Goal: Find specific page/section: Find specific page/section

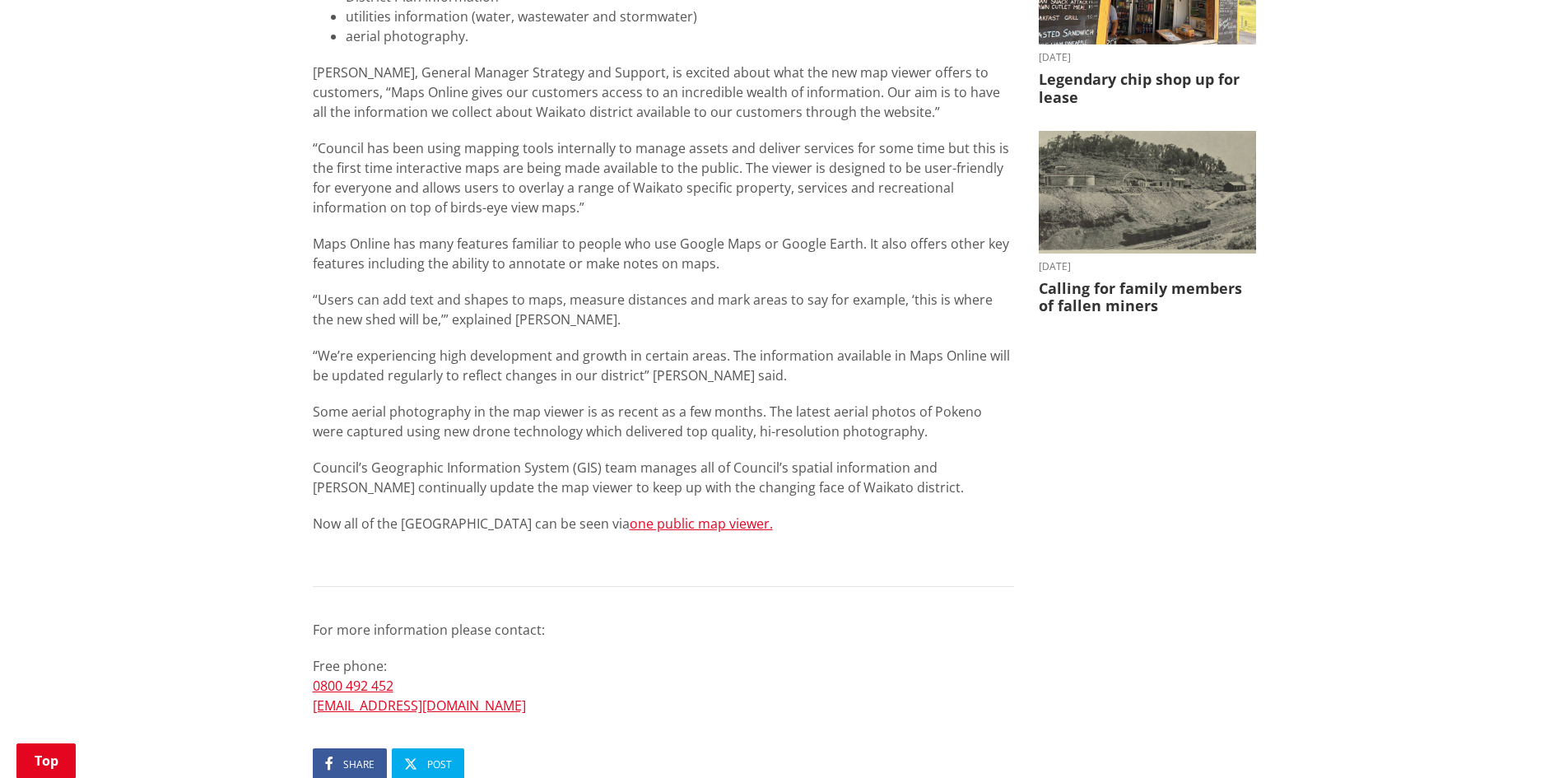
scroll to position [906, 0]
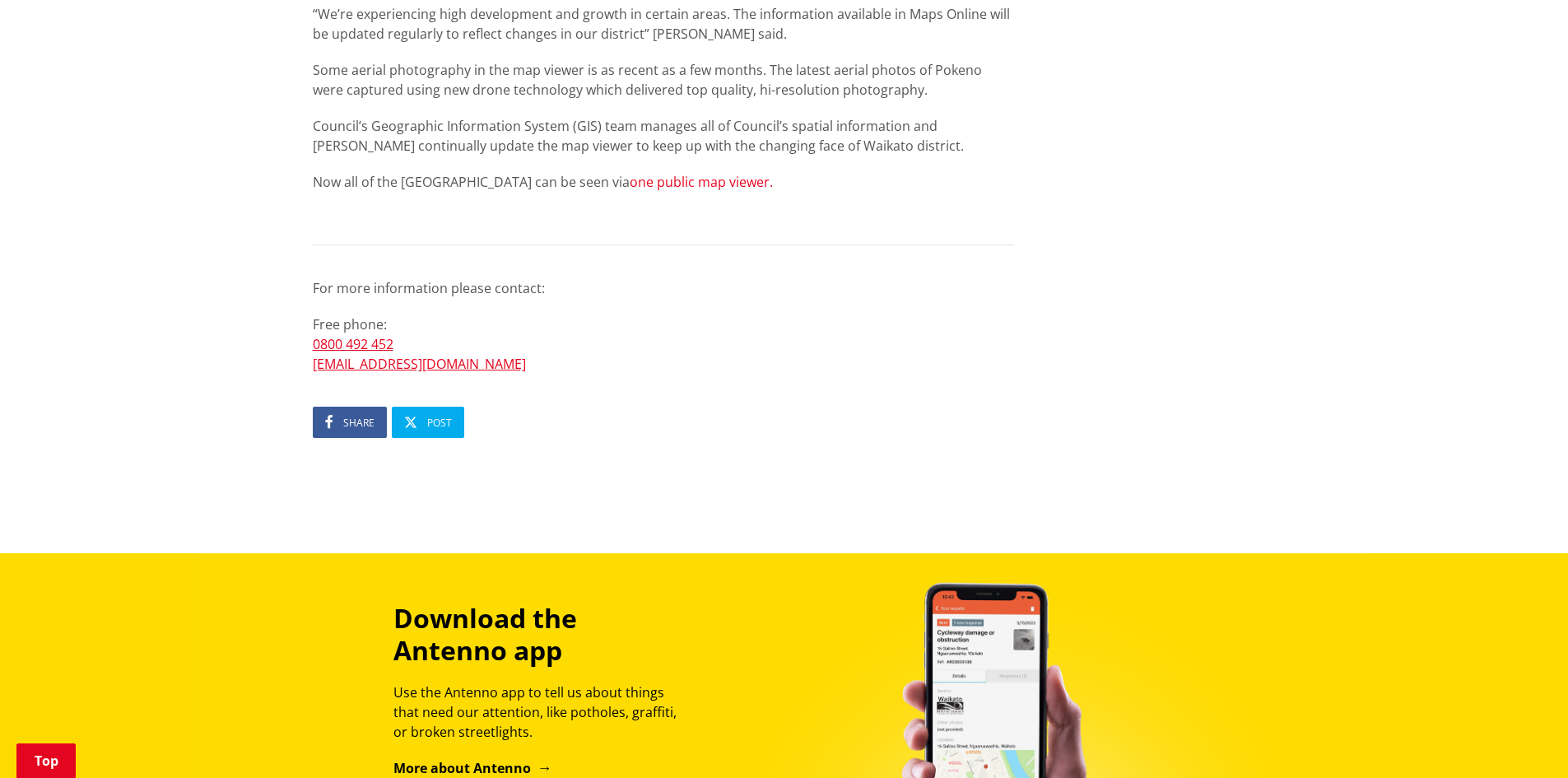
click at [630, 185] on link "one public map viewer." at bounding box center [701, 182] width 143 height 18
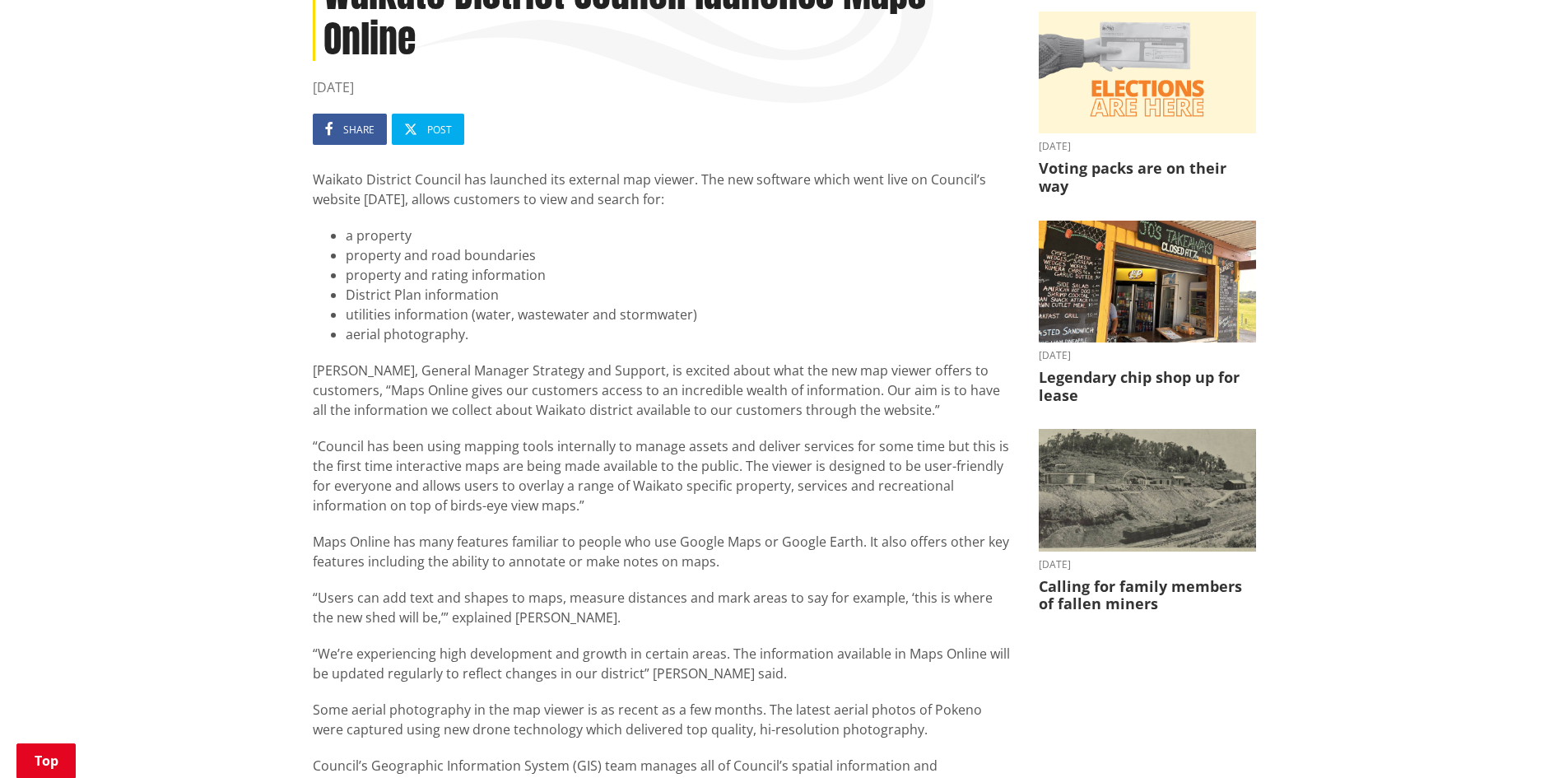
scroll to position [0, 0]
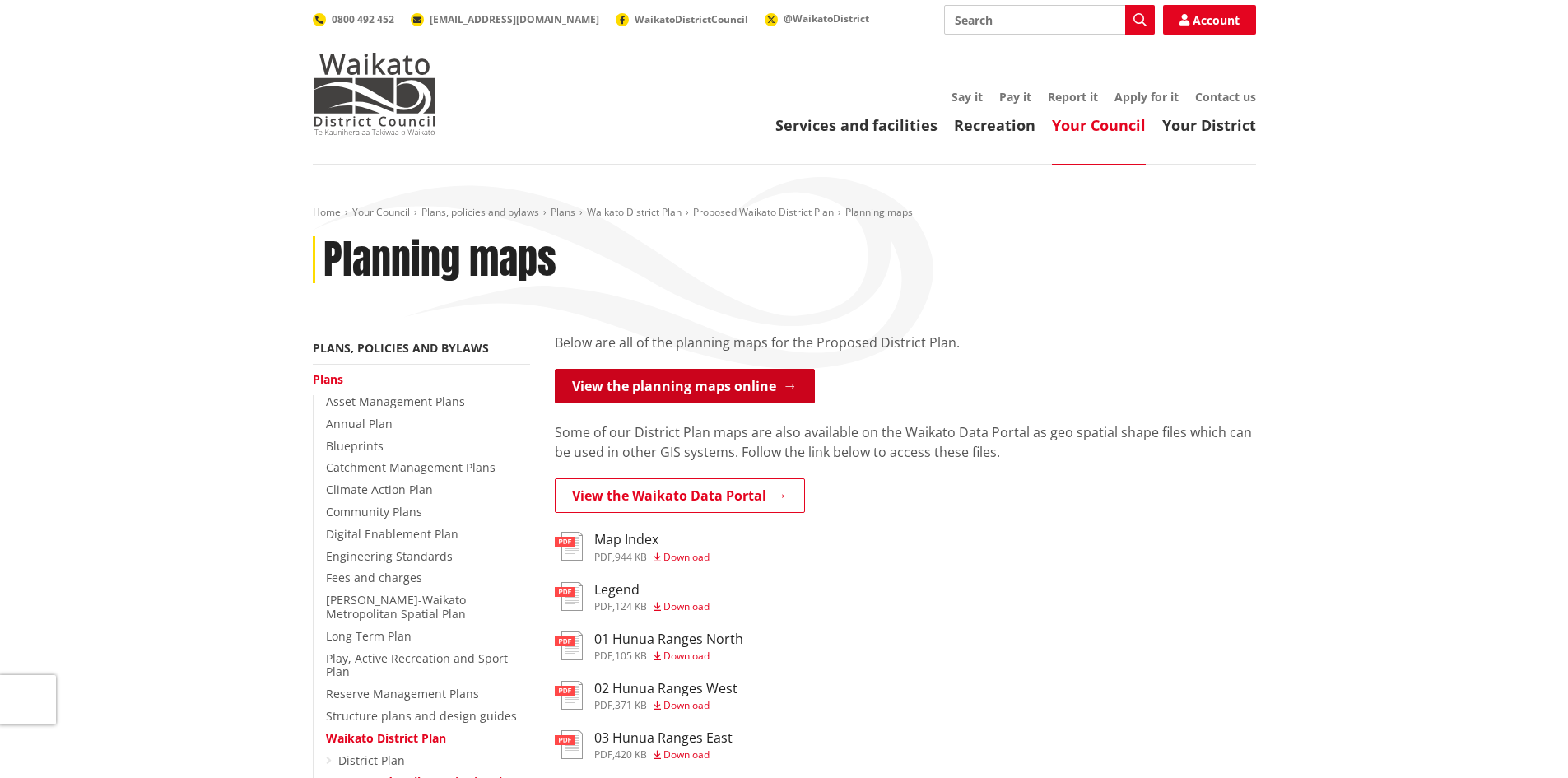
click at [629, 396] on link "View the planning maps online" at bounding box center [685, 386] width 260 height 34
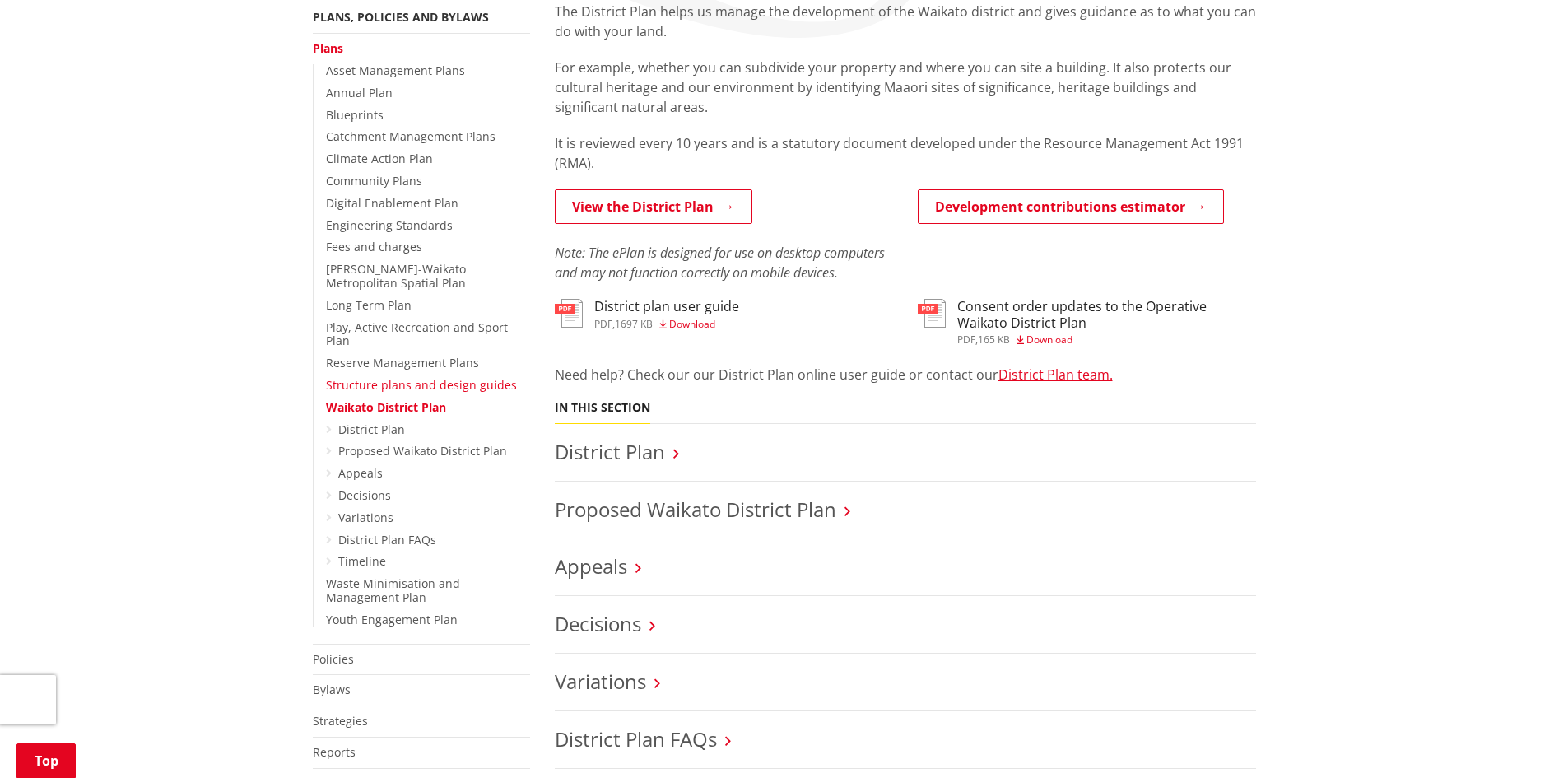
scroll to position [494, 0]
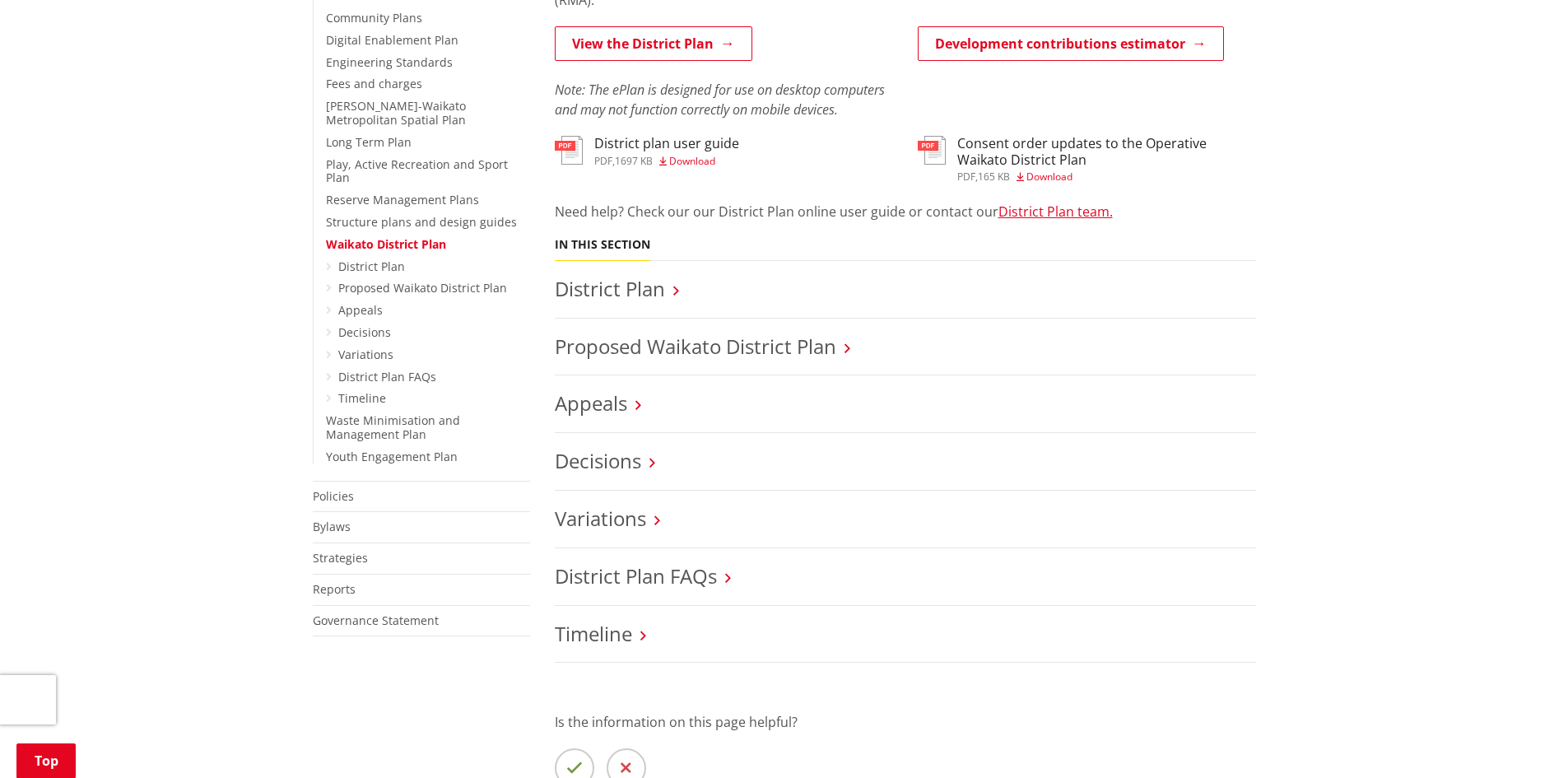
click at [688, 289] on h3 "District Plan" at bounding box center [905, 289] width 701 height 24
click at [654, 298] on link "District Plan" at bounding box center [610, 289] width 110 height 28
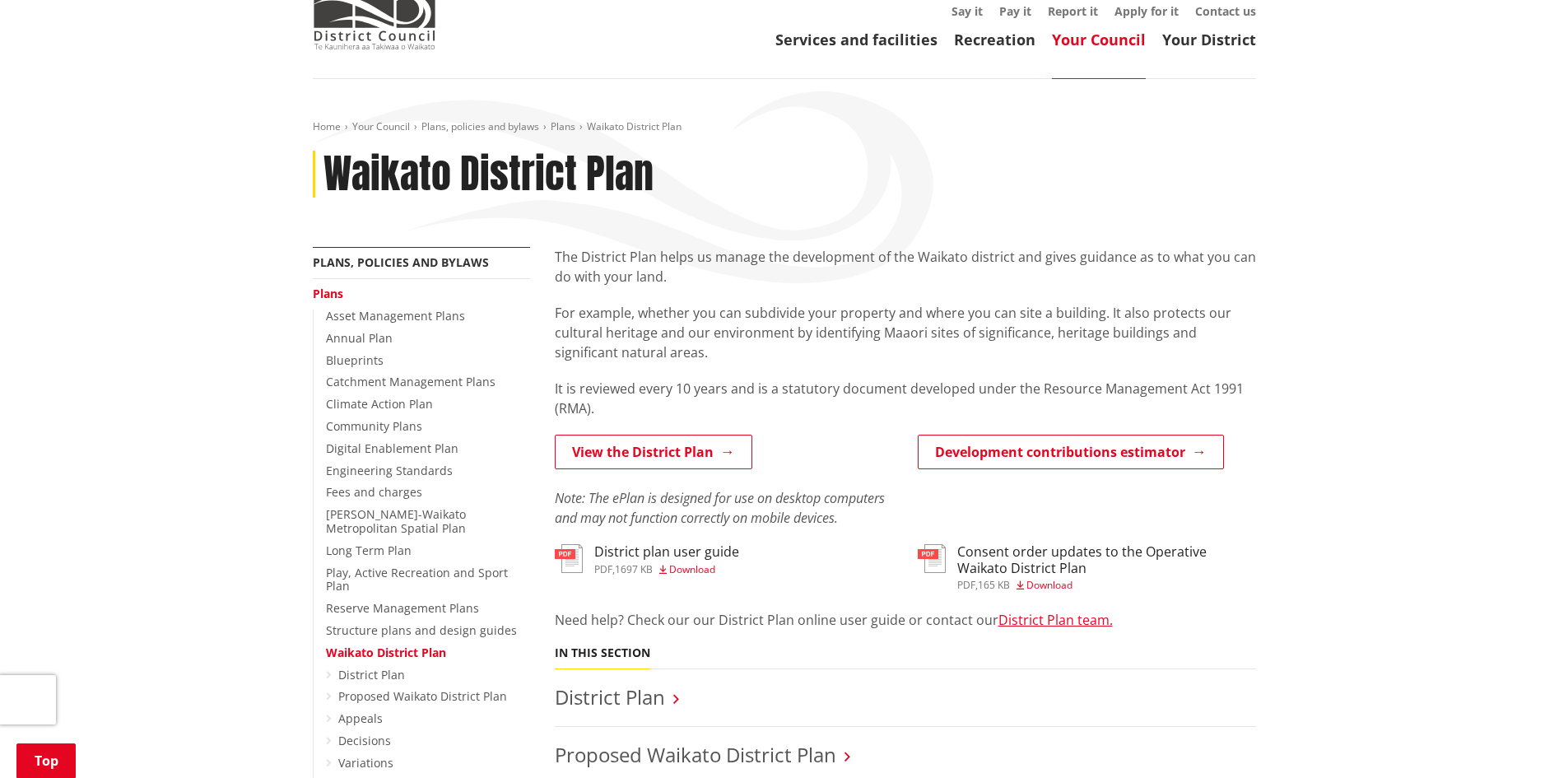
scroll to position [247, 0]
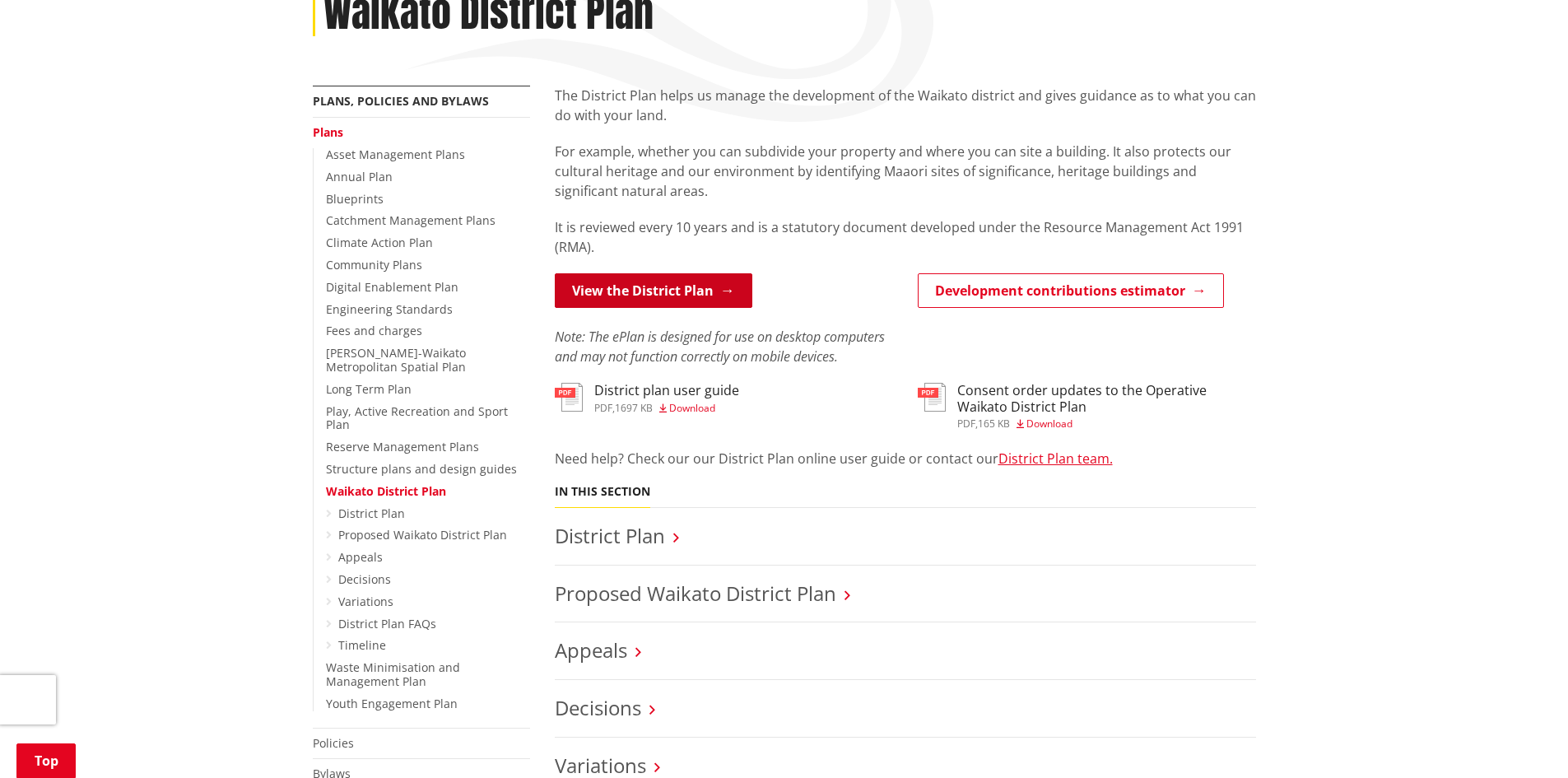
click at [685, 292] on link "View the District Plan" at bounding box center [653, 290] width 197 height 34
